Goal: Transaction & Acquisition: Book appointment/travel/reservation

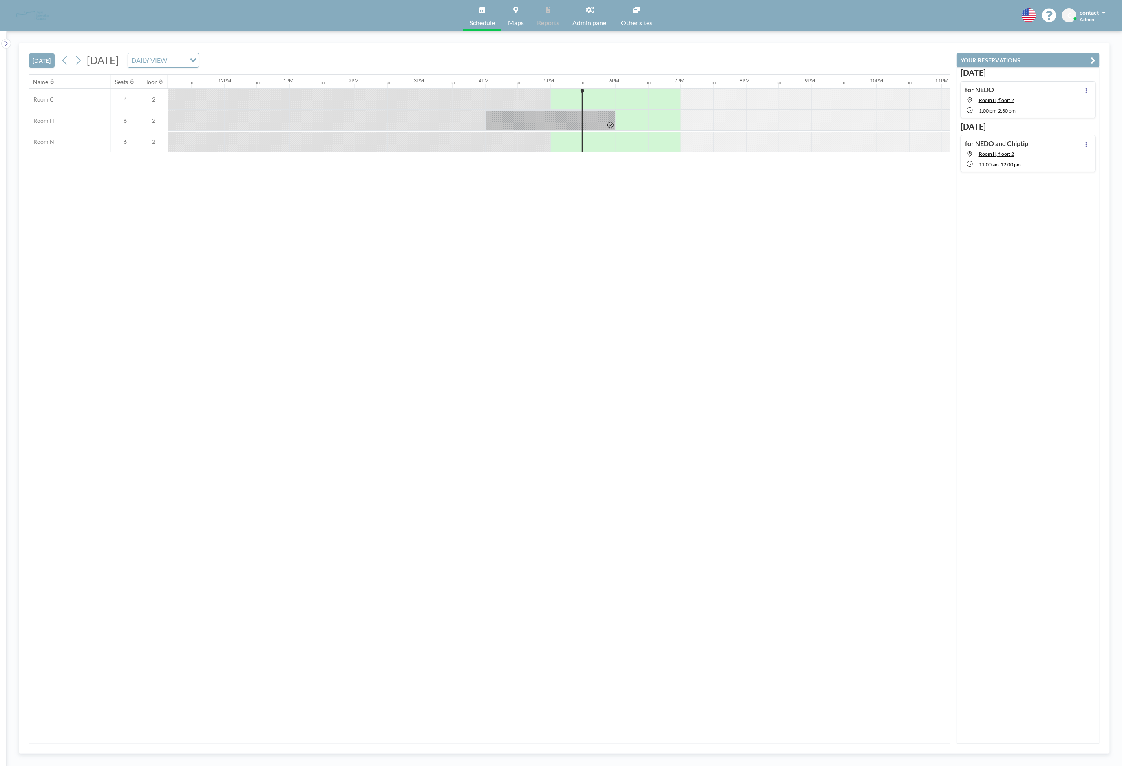
scroll to position [0, 785]
click at [82, 65] on icon at bounding box center [78, 60] width 8 height 12
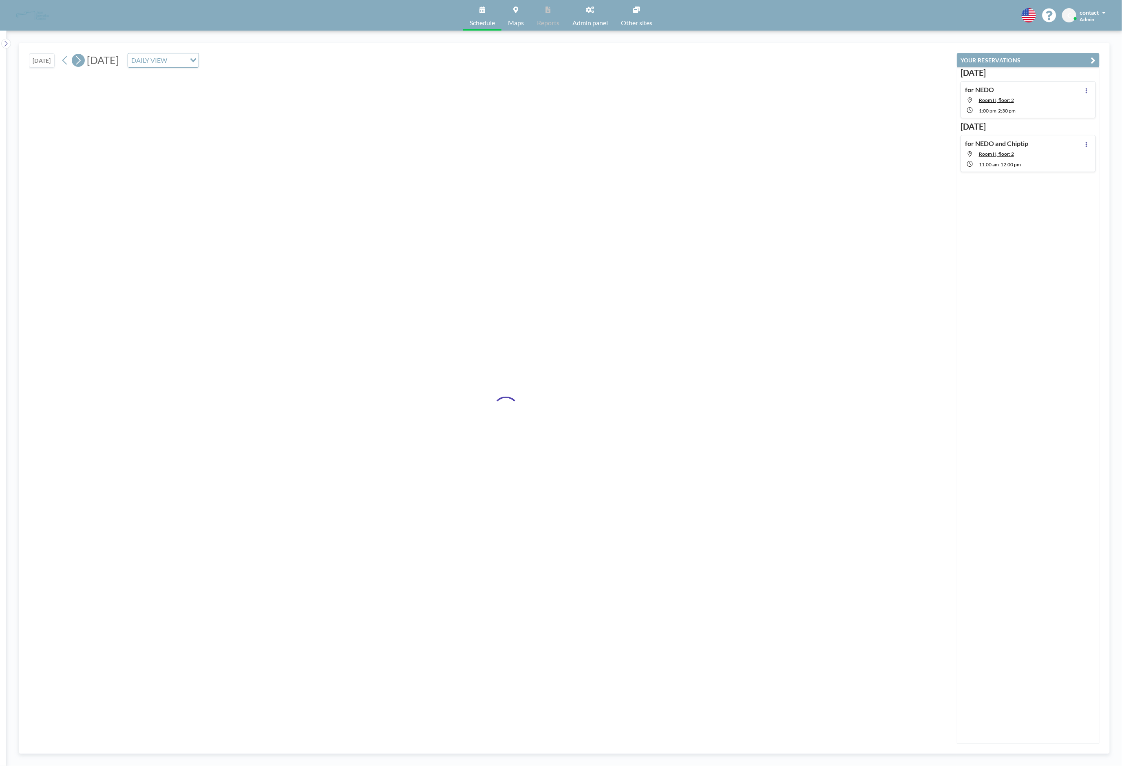
click at [82, 65] on icon at bounding box center [78, 60] width 8 height 12
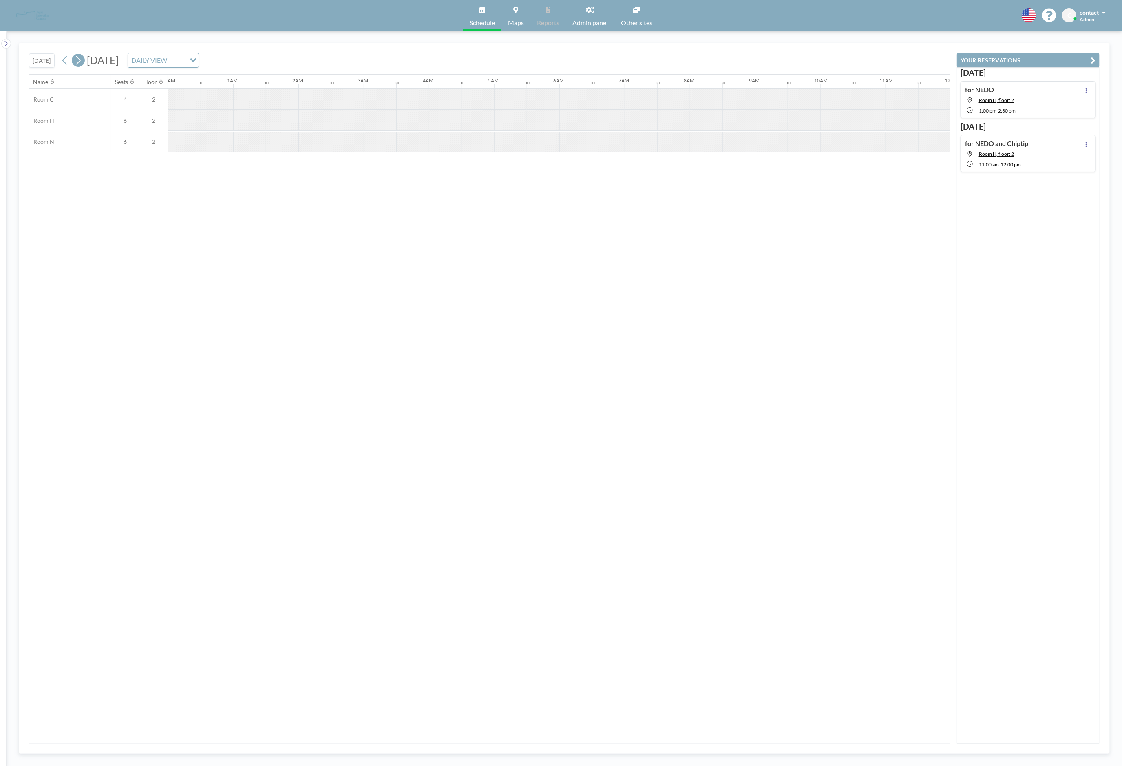
scroll to position [0, 0]
click at [82, 65] on icon at bounding box center [78, 60] width 8 height 12
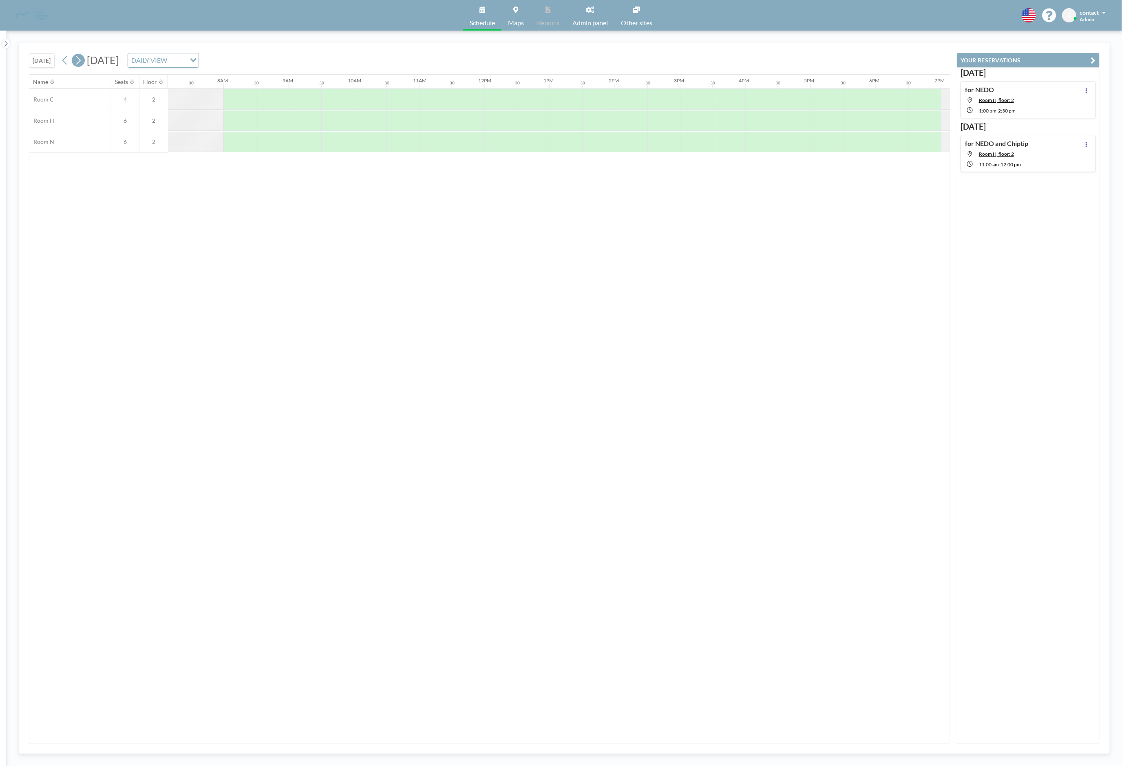
scroll to position [0, 489]
click at [1042, 106] on div "for NEDO Room H, floor: 2 1:00 PM - 2:30 PM" at bounding box center [1028, 99] width 135 height 37
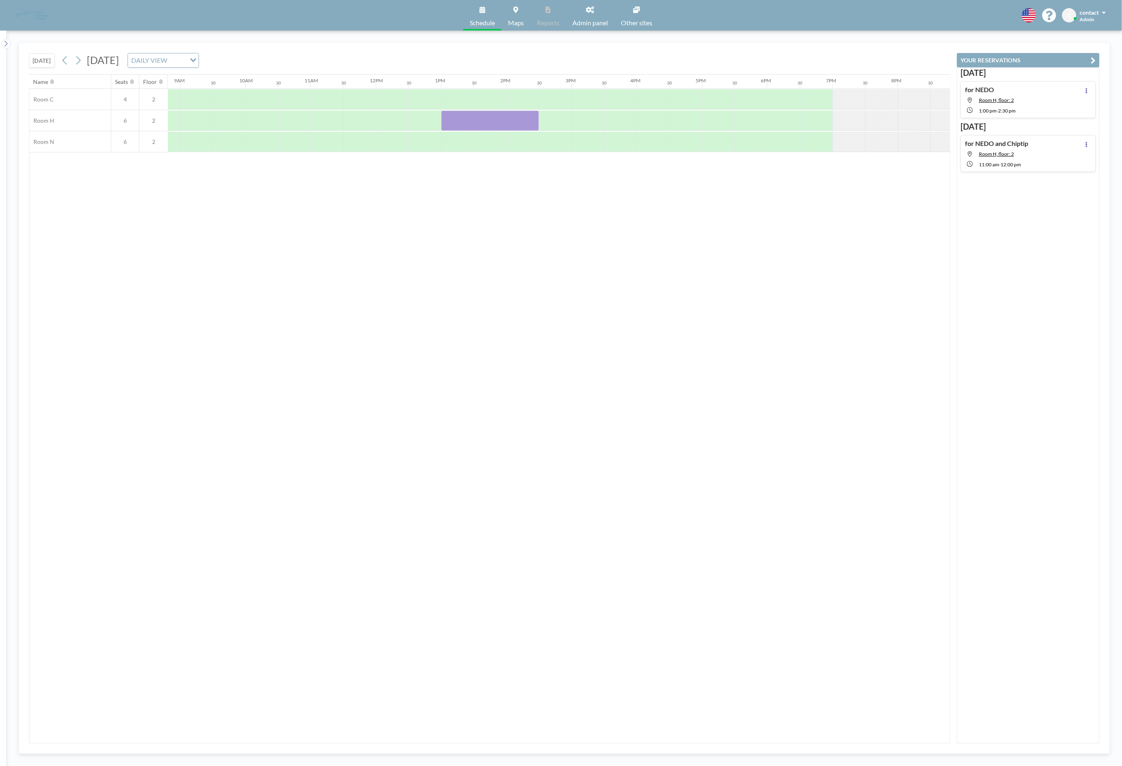
scroll to position [0, 785]
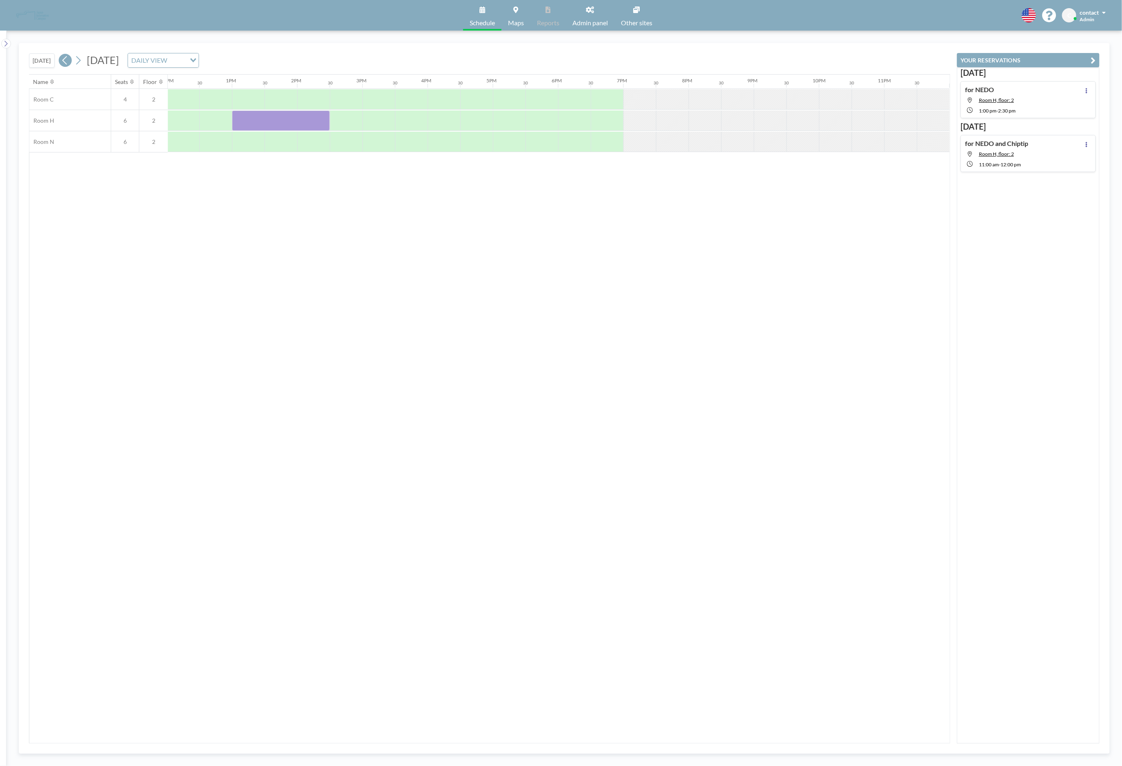
click at [62, 64] on button at bounding box center [65, 60] width 13 height 13
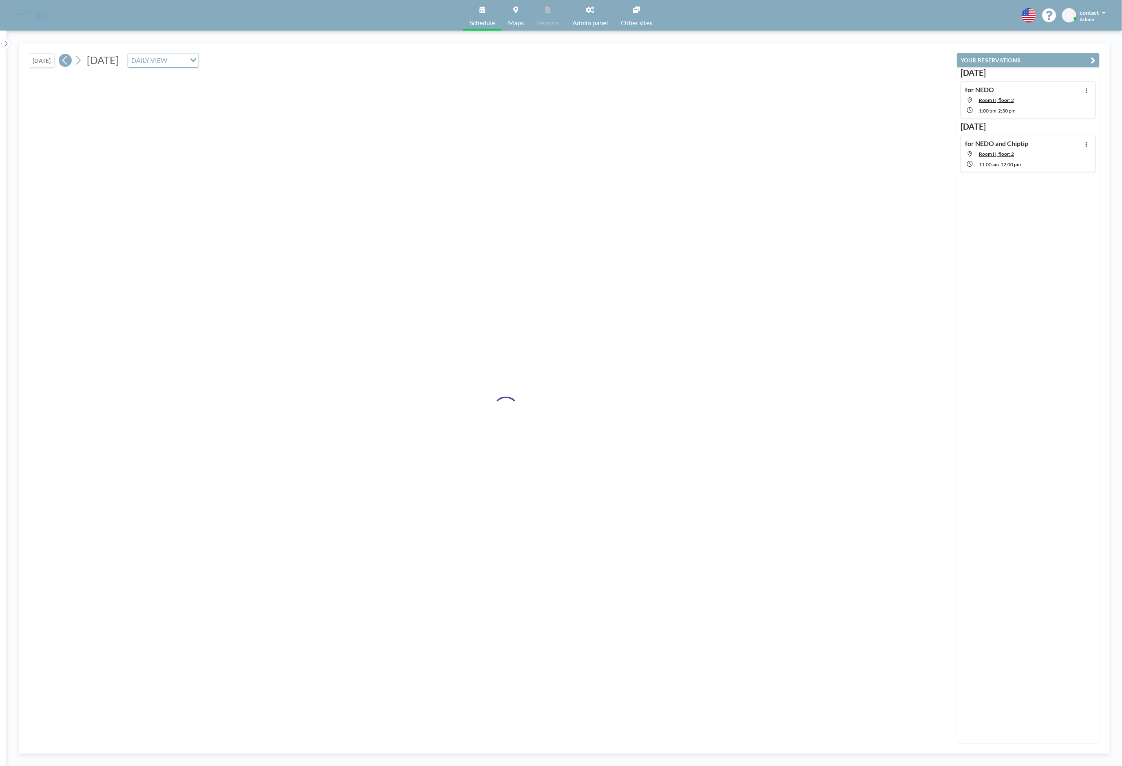
click at [62, 64] on button at bounding box center [65, 60] width 13 height 13
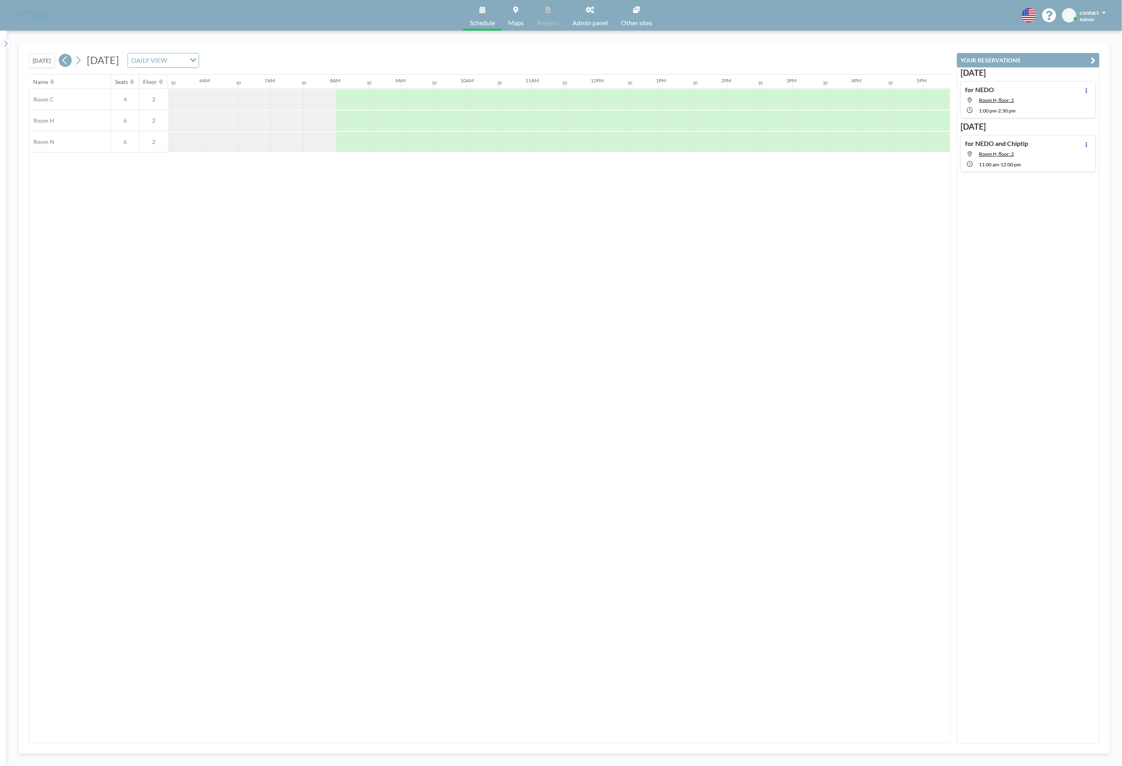
scroll to position [0, 489]
click at [62, 64] on button at bounding box center [65, 60] width 13 height 13
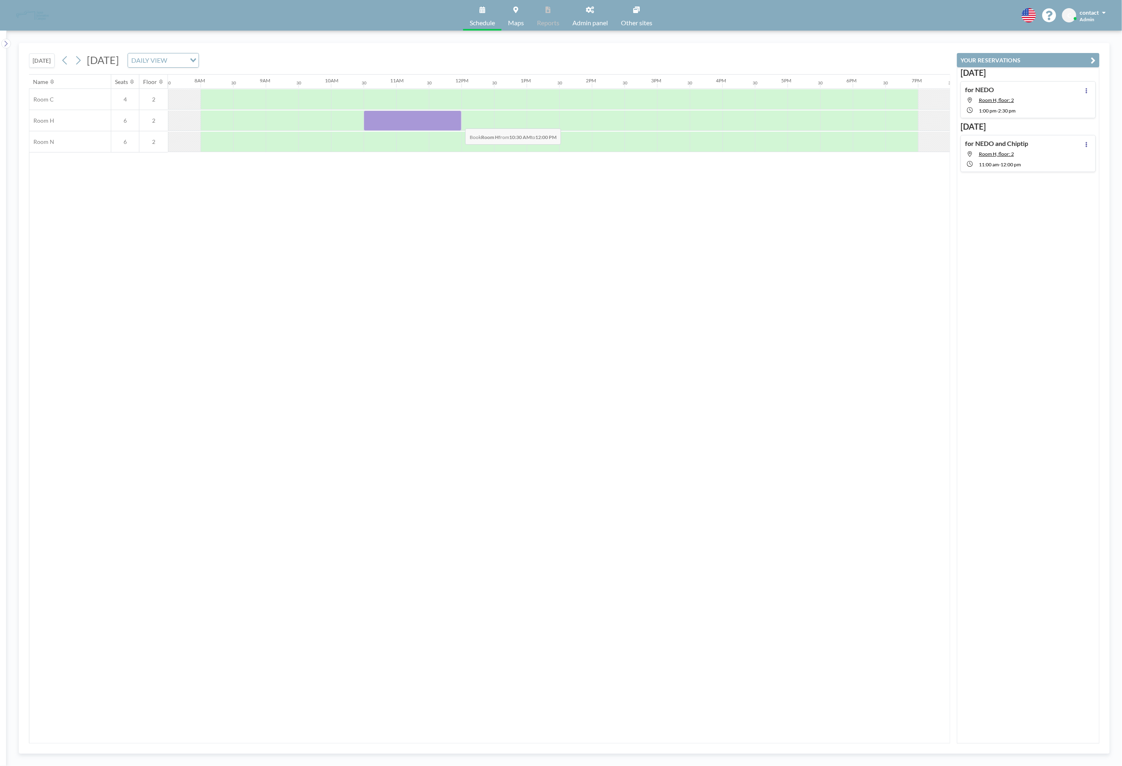
drag, startPoint x: 376, startPoint y: 128, endPoint x: 459, endPoint y: 124, distance: 83.3
click at [459, 124] on div at bounding box center [413, 121] width 98 height 20
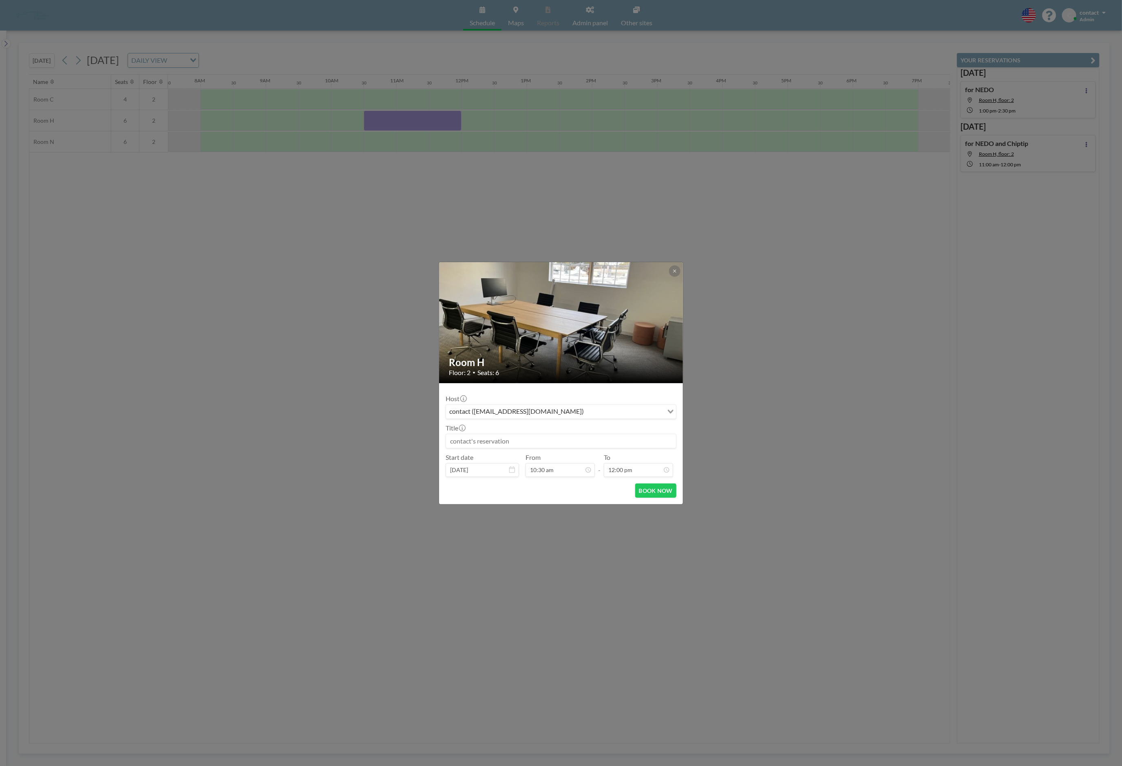
click at [578, 445] on input at bounding box center [561, 441] width 230 height 14
type input "[PERSON_NAME]"
click at [646, 492] on button "BOOK NOW" at bounding box center [655, 491] width 41 height 14
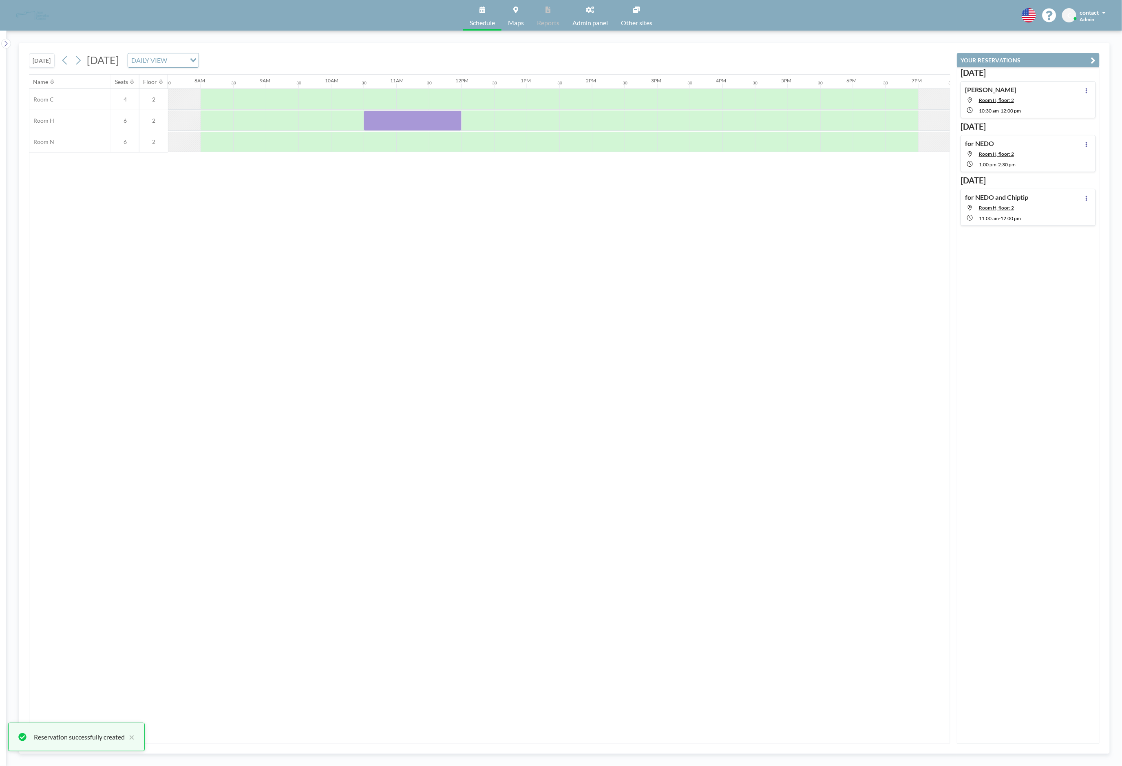
click at [81, 62] on icon at bounding box center [78, 60] width 4 height 9
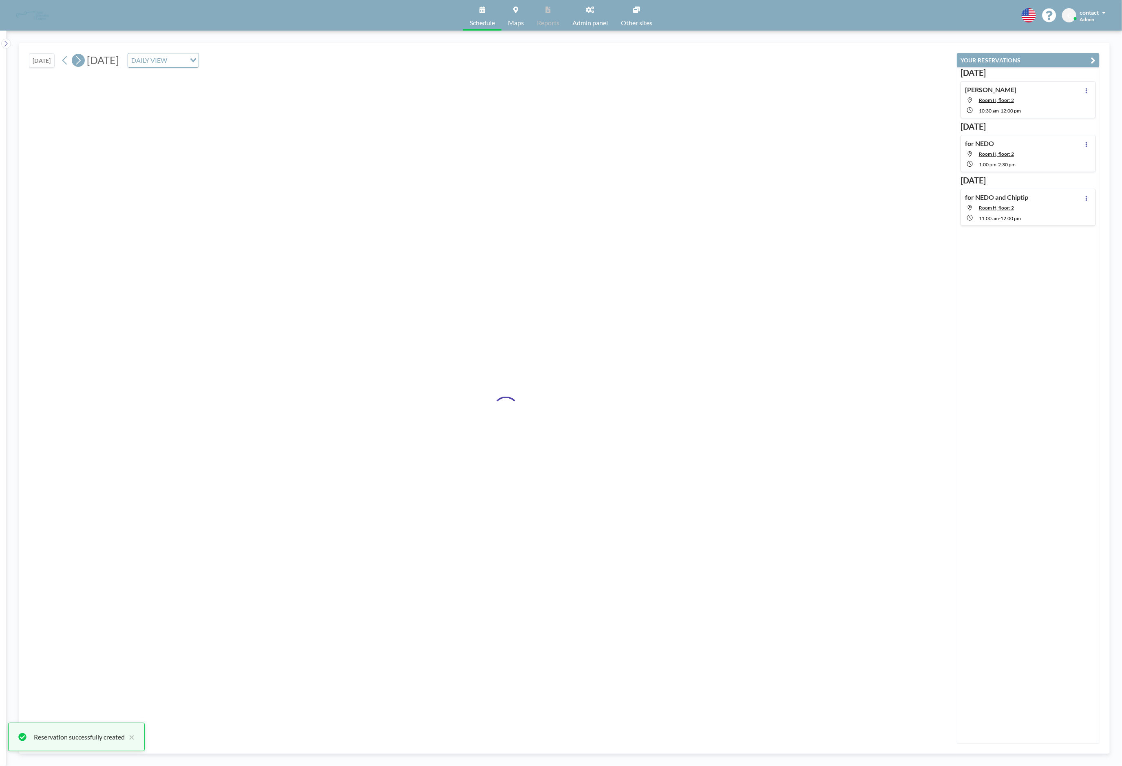
click at [81, 62] on icon at bounding box center [78, 60] width 4 height 9
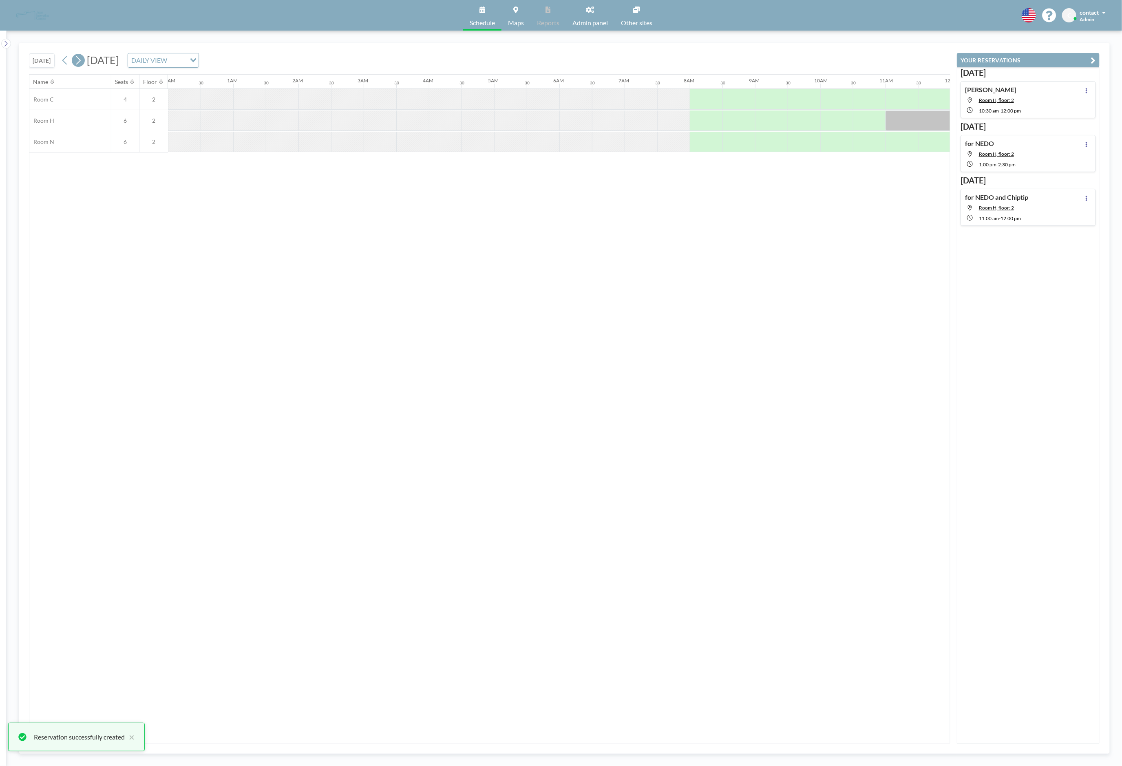
click at [81, 62] on icon at bounding box center [78, 60] width 4 height 9
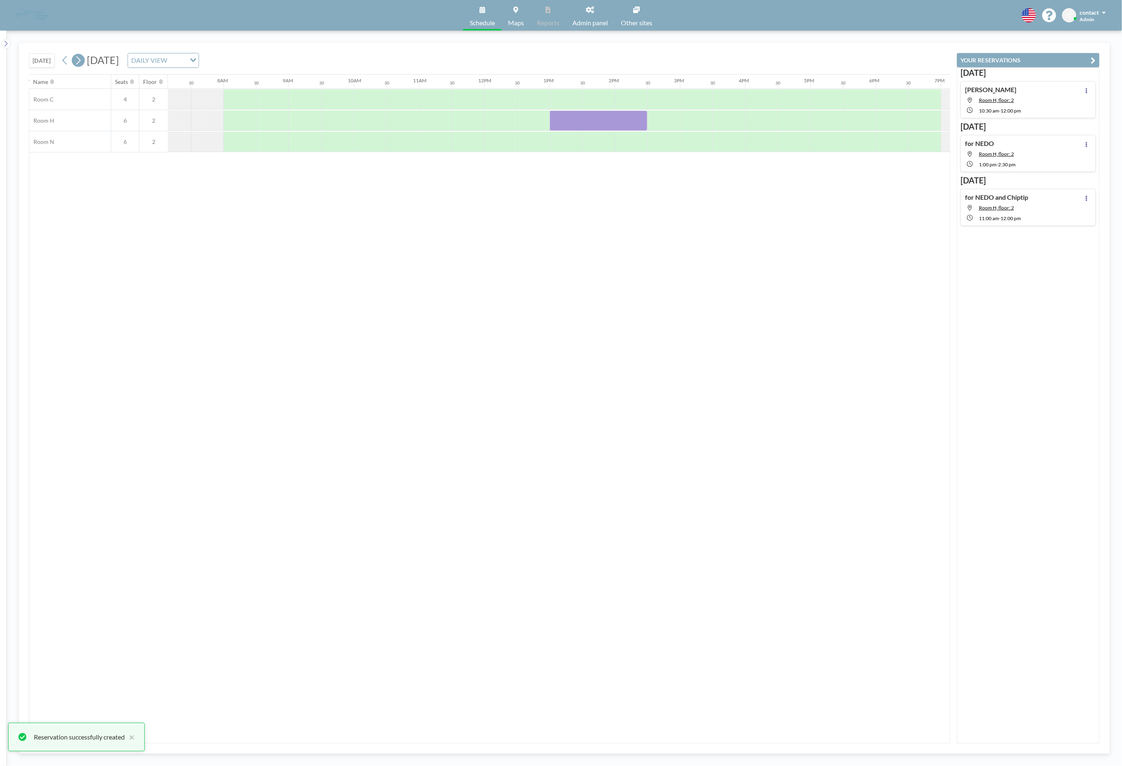
scroll to position [0, 489]
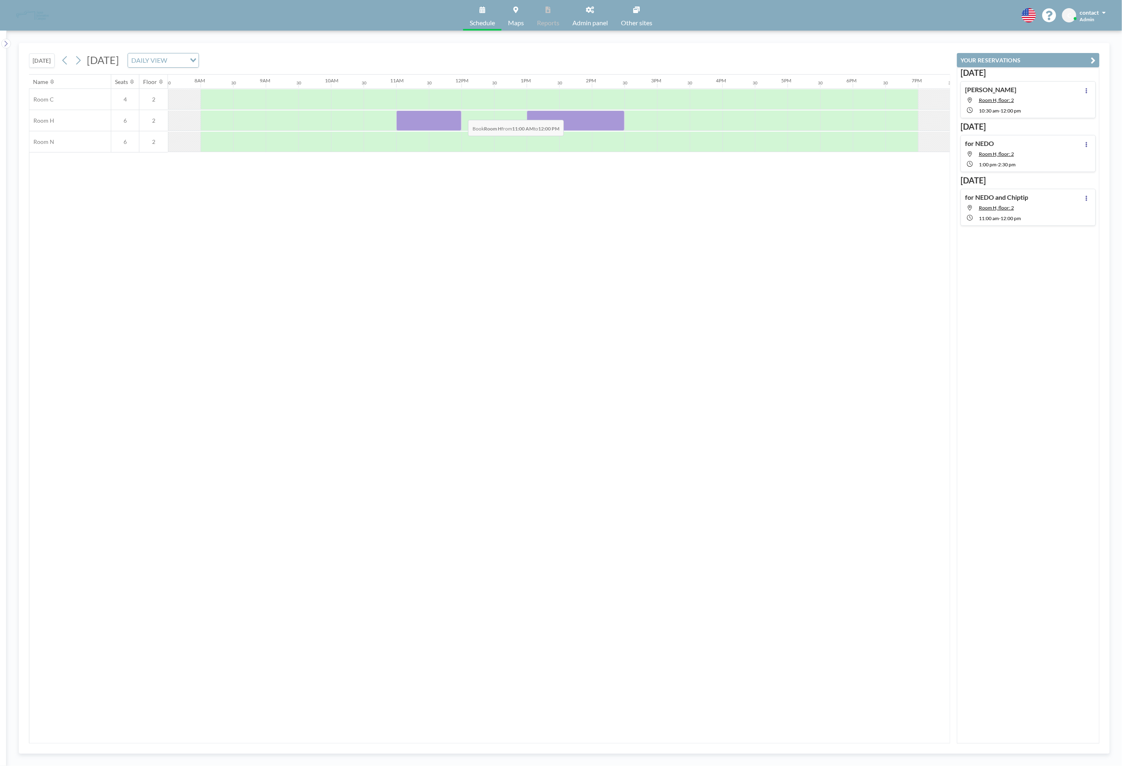
drag, startPoint x: 408, startPoint y: 125, endPoint x: 462, endPoint y: 115, distance: 54.7
click at [462, 115] on div at bounding box center [428, 121] width 65 height 20
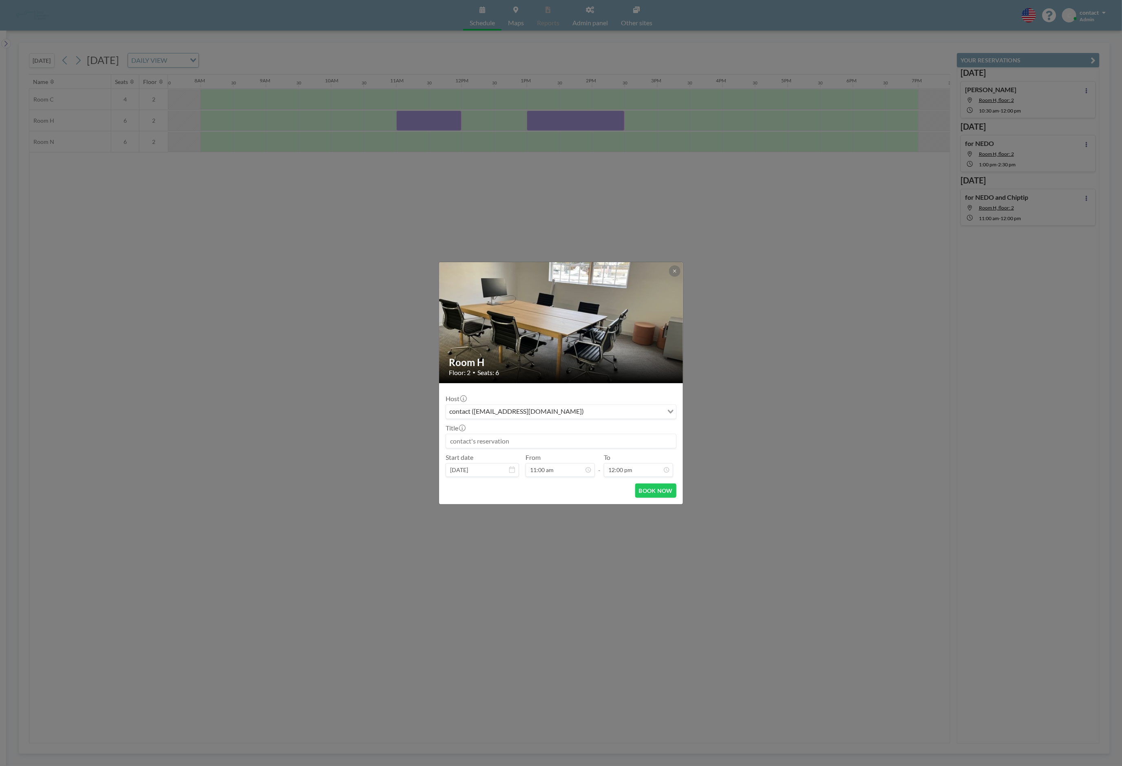
scroll to position [87, 0]
click at [573, 449] on div "Host contact ([EMAIL_ADDRESS][DOMAIN_NAME]) Loading... Title Start date [DATE] …" at bounding box center [561, 433] width 231 height 87
click at [558, 441] on input at bounding box center [561, 441] width 230 height 14
type input "[PERSON_NAME]"
click at [652, 488] on button "BOOK NOW" at bounding box center [655, 491] width 41 height 14
